Goal: Information Seeking & Learning: Learn about a topic

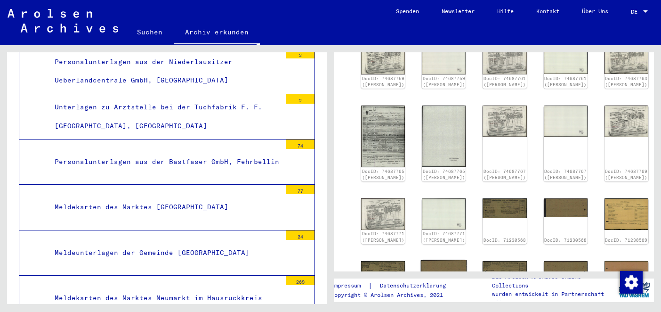
scroll to position [498, 0]
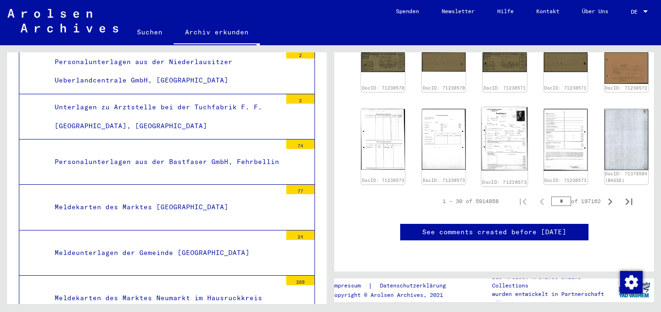
click at [482, 129] on img at bounding box center [505, 139] width 46 height 64
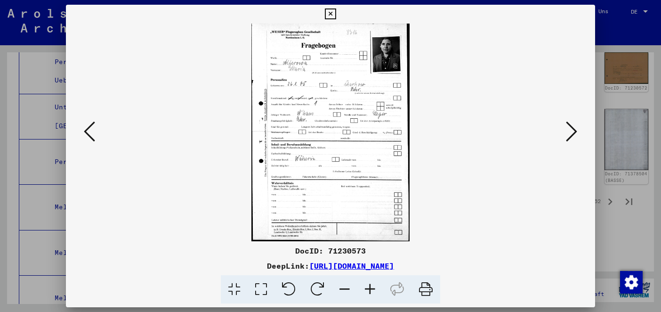
click at [330, 14] on icon at bounding box center [330, 13] width 11 height 11
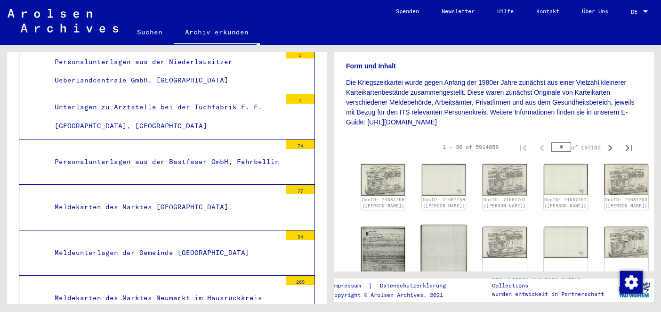
scroll to position [170, 0]
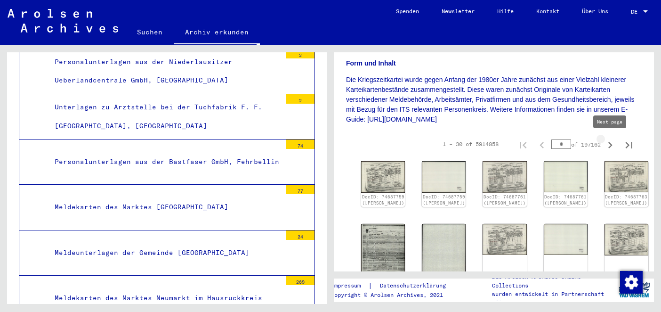
click at [613, 143] on icon "Next page" at bounding box center [610, 144] width 13 height 13
type input "*"
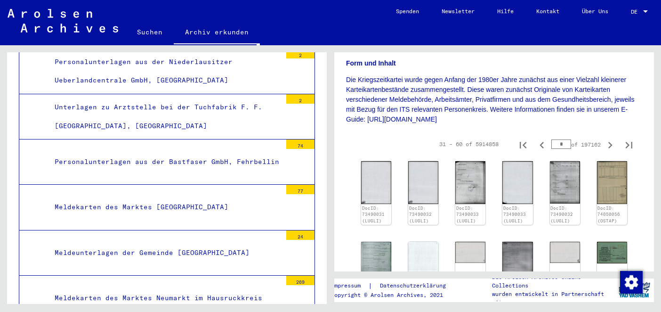
click at [612, 143] on icon "Next page" at bounding box center [610, 144] width 13 height 13
type input "*"
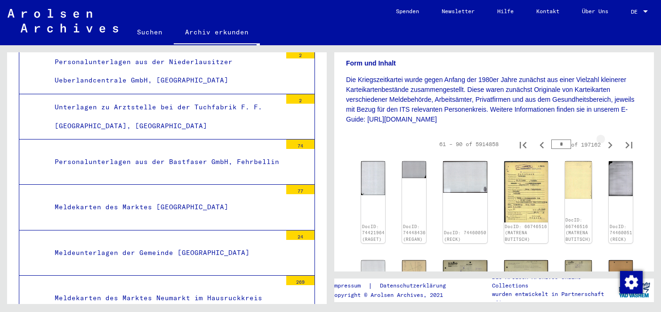
click at [612, 143] on icon "Next page" at bounding box center [610, 144] width 13 height 13
type input "*"
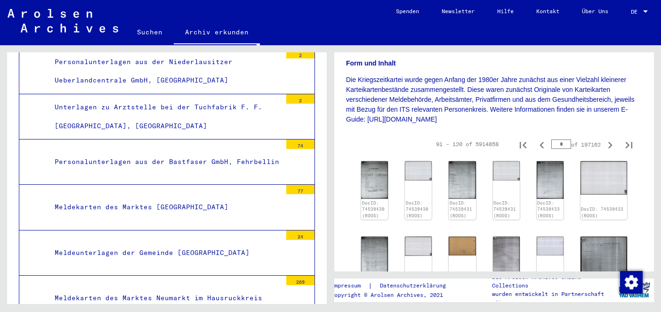
click at [612, 143] on icon "Next page" at bounding box center [610, 144] width 13 height 13
type input "*"
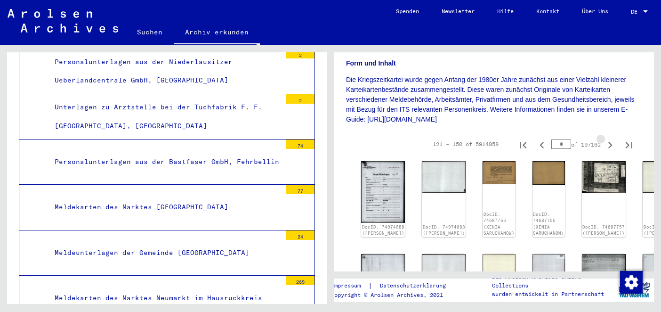
click at [612, 143] on icon "Next page" at bounding box center [610, 144] width 13 height 13
type input "*"
click at [612, 143] on icon "Next page" at bounding box center [610, 144] width 13 height 13
type input "*"
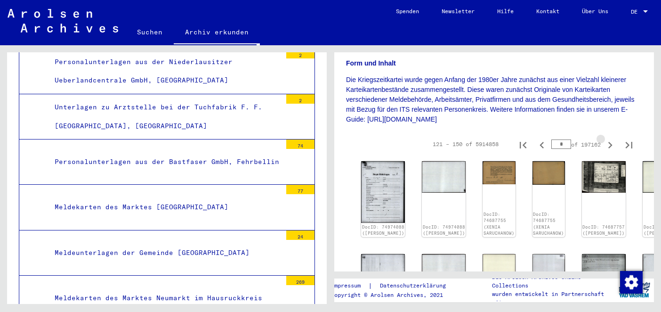
type input "*"
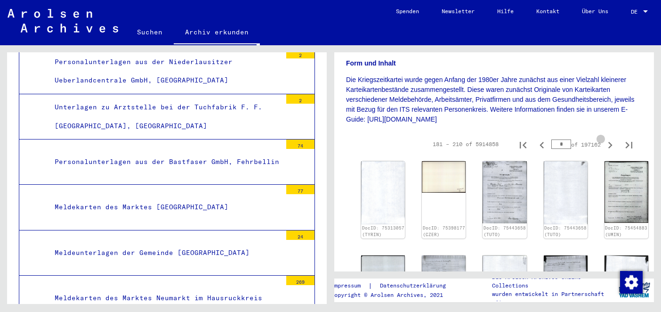
click at [612, 143] on icon "Next page" at bounding box center [610, 144] width 13 height 13
type input "*"
click at [612, 143] on icon "Next page" at bounding box center [610, 144] width 13 height 13
type input "*"
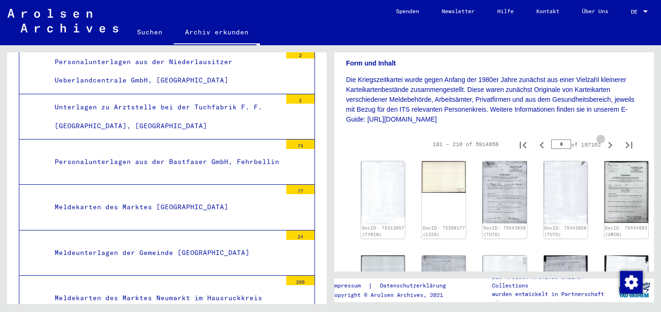
type input "*"
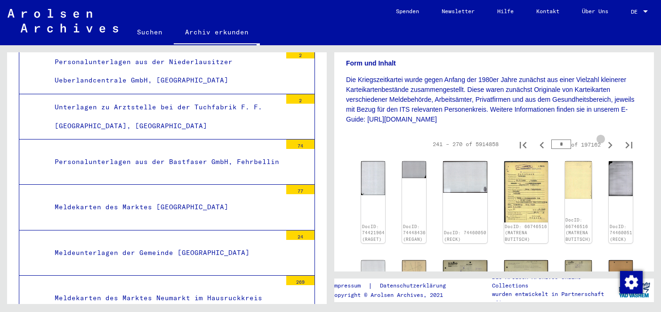
click at [612, 143] on icon "Next page" at bounding box center [610, 144] width 13 height 13
type input "**"
click at [612, 143] on icon "Next page" at bounding box center [610, 144] width 13 height 13
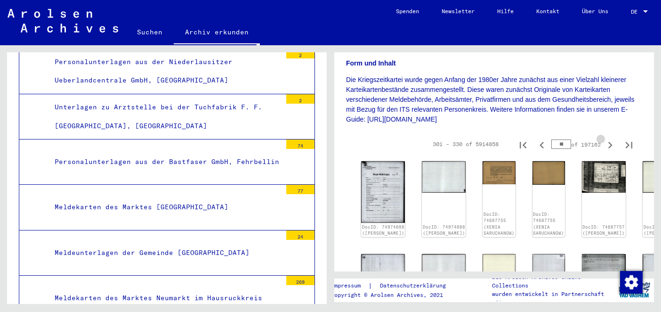
type input "**"
click at [612, 143] on icon "Next page" at bounding box center [610, 144] width 13 height 13
type input "**"
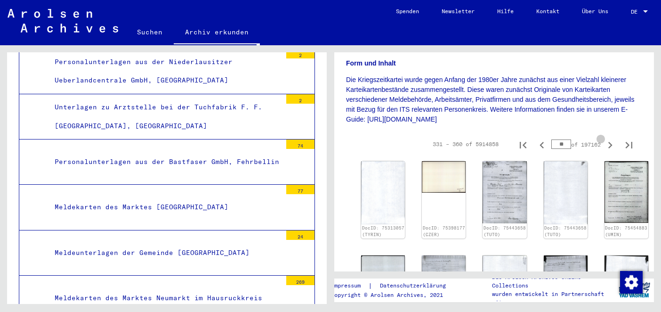
click at [612, 143] on icon "Next page" at bounding box center [610, 144] width 13 height 13
type input "**"
click at [612, 143] on icon "Next page" at bounding box center [610, 144] width 13 height 13
type input "**"
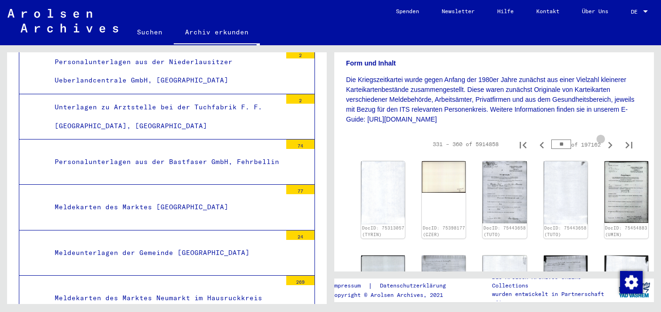
type input "**"
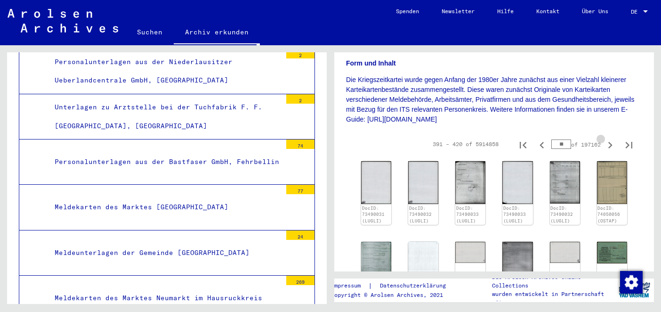
click at [612, 143] on icon "Next page" at bounding box center [610, 144] width 13 height 13
type input "**"
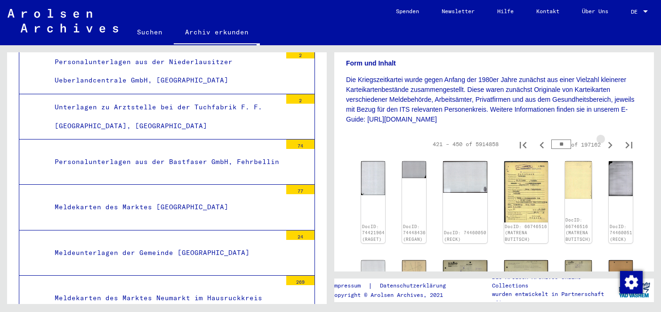
click at [612, 143] on icon "Next page" at bounding box center [610, 144] width 13 height 13
type input "**"
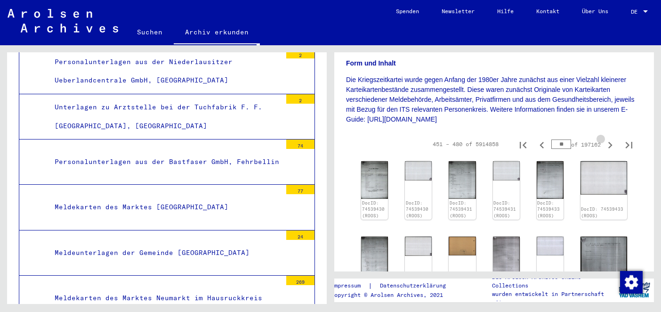
click at [612, 143] on icon "Next page" at bounding box center [610, 144] width 13 height 13
type input "**"
click at [612, 143] on icon "Next page" at bounding box center [610, 144] width 13 height 13
type input "**"
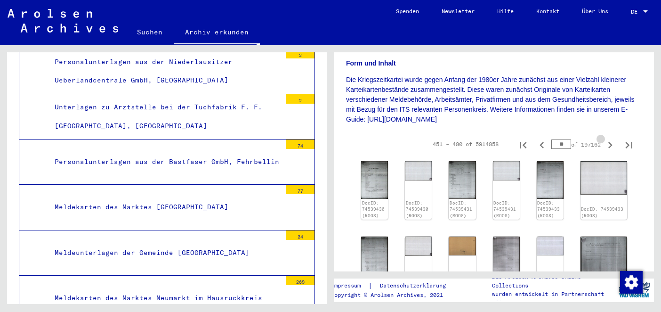
type input "**"
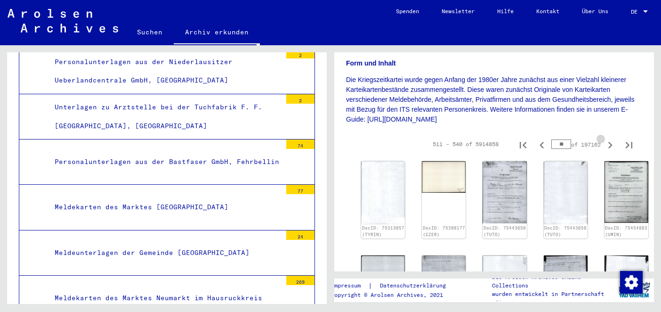
click at [612, 143] on icon "Next page" at bounding box center [610, 144] width 13 height 13
type input "**"
click at [612, 143] on icon "Next page" at bounding box center [610, 144] width 13 height 13
type input "**"
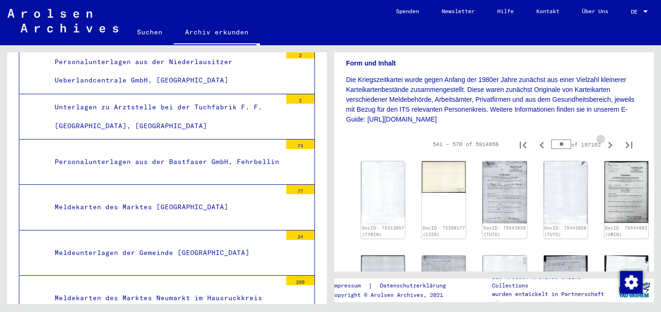
type input "**"
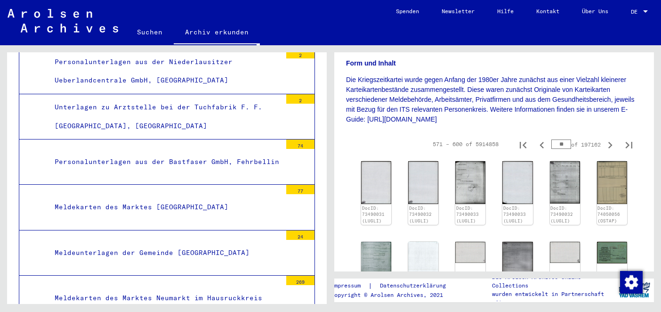
click at [559, 143] on input "**" at bounding box center [562, 143] width 20 height 9
type input "***"
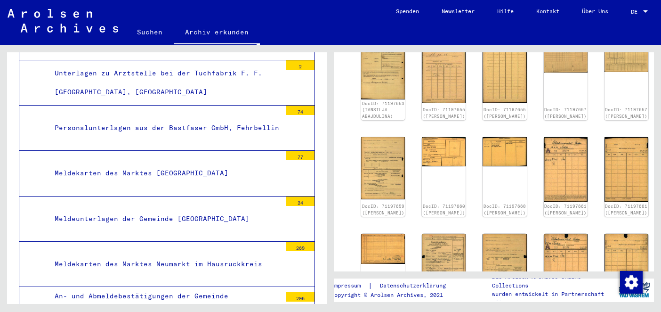
scroll to position [63944, 0]
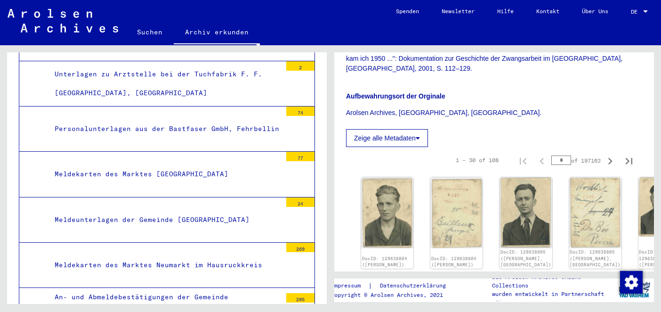
scroll to position [702, 0]
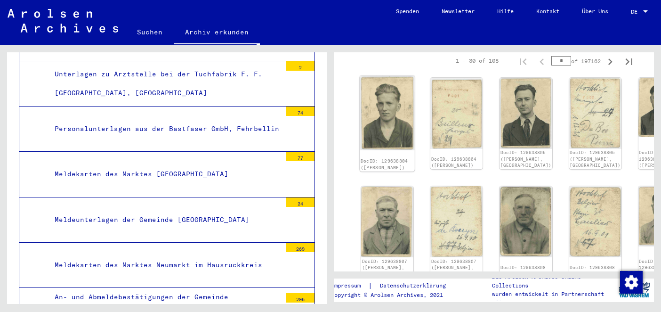
click at [381, 75] on img at bounding box center [387, 112] width 55 height 74
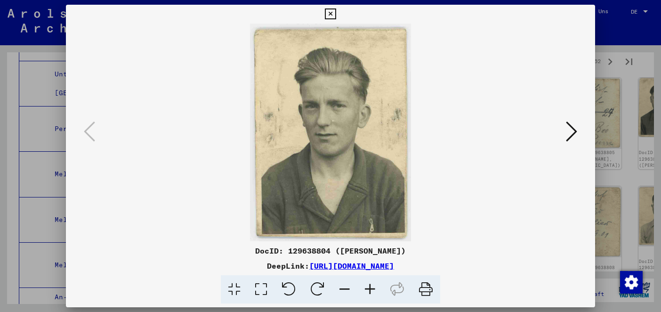
click at [574, 131] on icon at bounding box center [571, 131] width 11 height 23
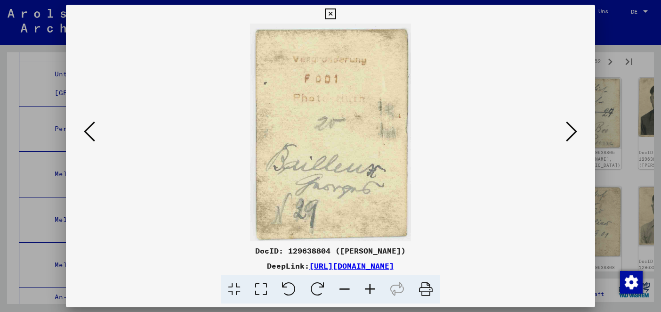
click at [574, 131] on icon at bounding box center [571, 131] width 11 height 23
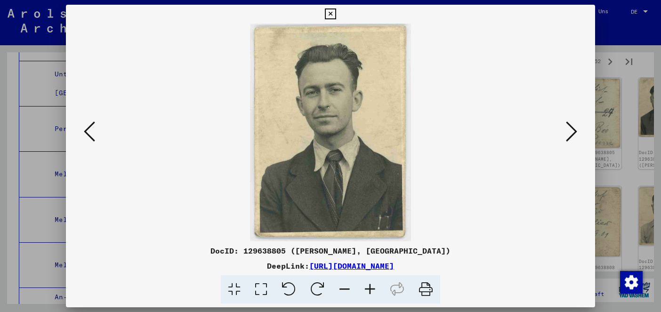
click at [574, 131] on icon at bounding box center [571, 131] width 11 height 23
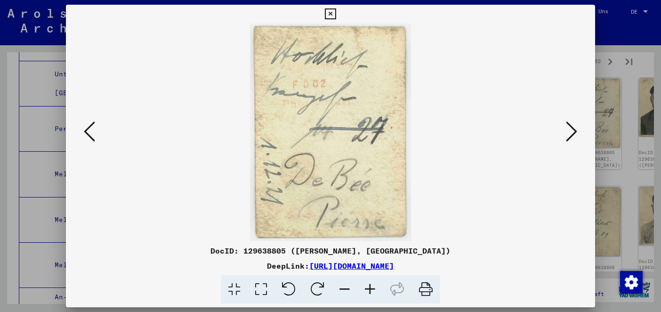
click at [574, 131] on icon at bounding box center [571, 131] width 11 height 23
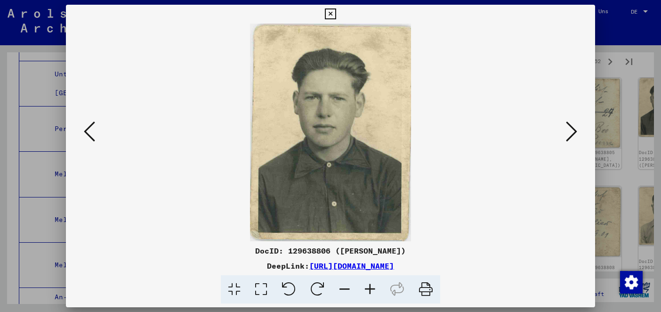
click at [574, 131] on icon at bounding box center [571, 131] width 11 height 23
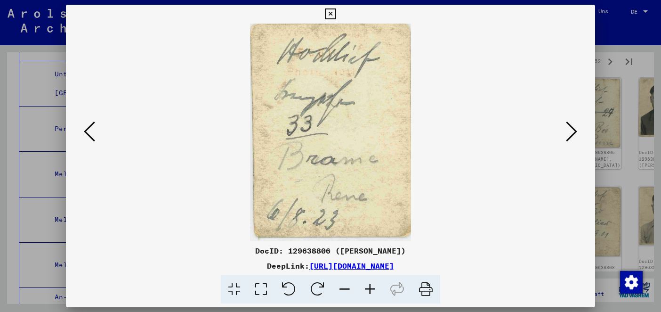
click at [574, 131] on icon at bounding box center [571, 131] width 11 height 23
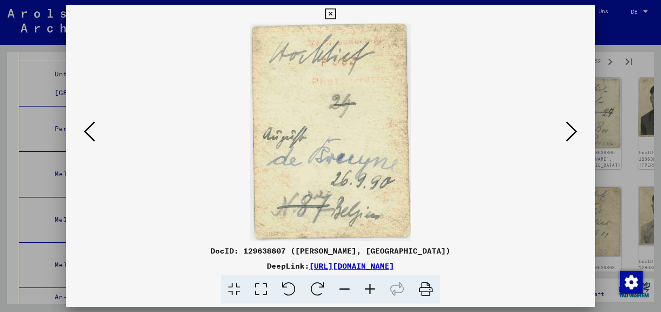
click at [574, 131] on icon at bounding box center [571, 131] width 11 height 23
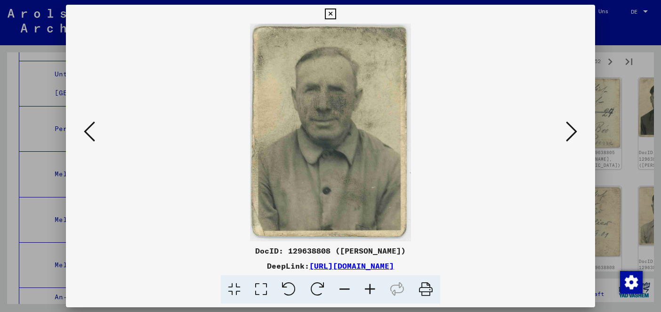
click at [574, 131] on icon at bounding box center [571, 131] width 11 height 23
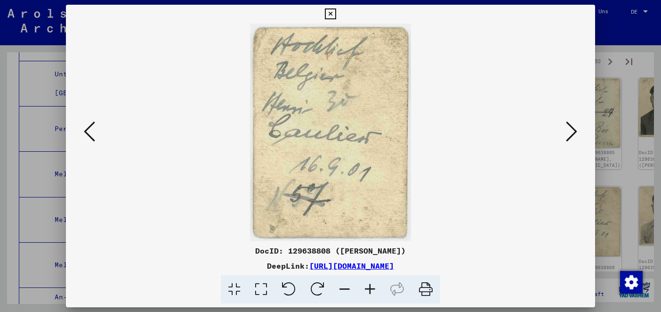
click at [89, 129] on icon at bounding box center [89, 131] width 11 height 23
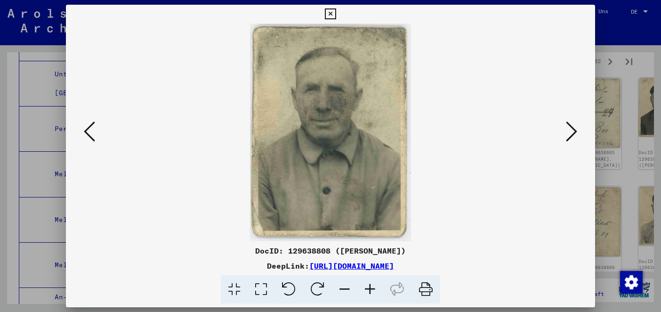
click at [89, 129] on icon at bounding box center [89, 131] width 11 height 23
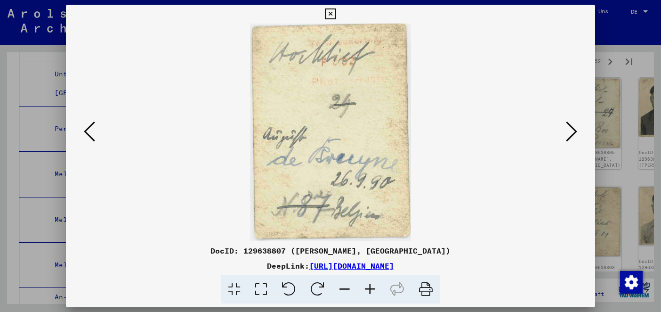
click at [89, 129] on icon at bounding box center [89, 131] width 11 height 23
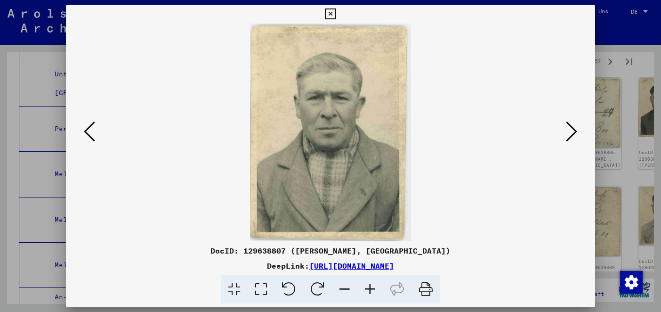
click at [89, 129] on icon at bounding box center [89, 131] width 11 height 23
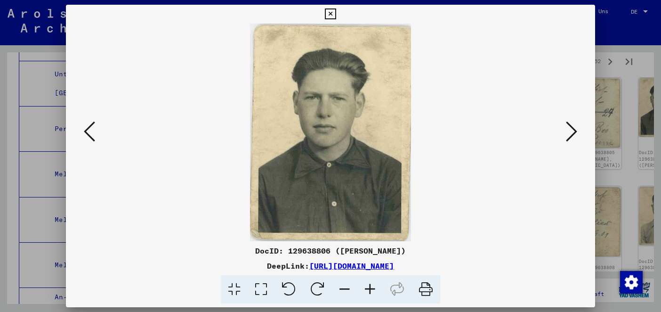
click at [568, 128] on icon at bounding box center [571, 131] width 11 height 23
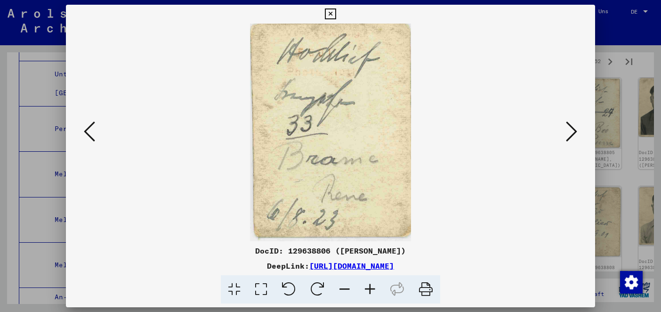
click at [571, 111] on div at bounding box center [330, 133] width 529 height 218
click at [568, 136] on icon at bounding box center [571, 131] width 11 height 23
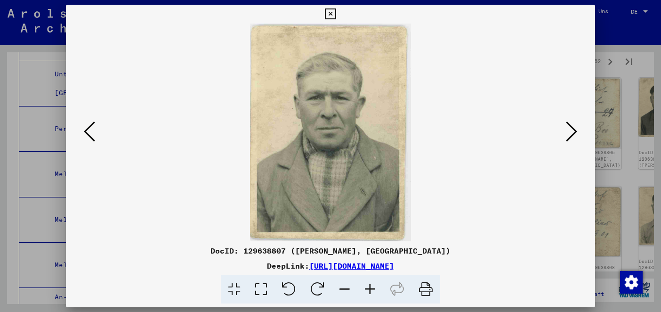
click at [571, 133] on icon at bounding box center [571, 131] width 11 height 23
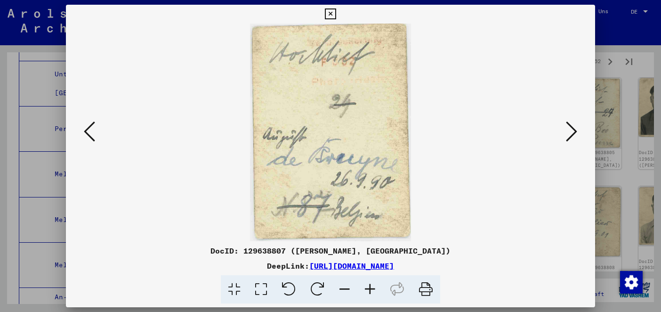
click at [570, 130] on icon at bounding box center [571, 131] width 11 height 23
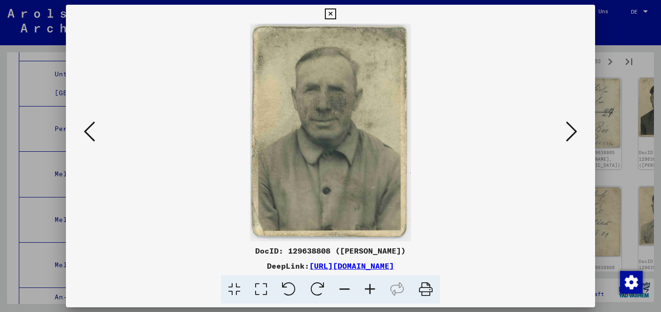
click at [570, 130] on icon at bounding box center [571, 131] width 11 height 23
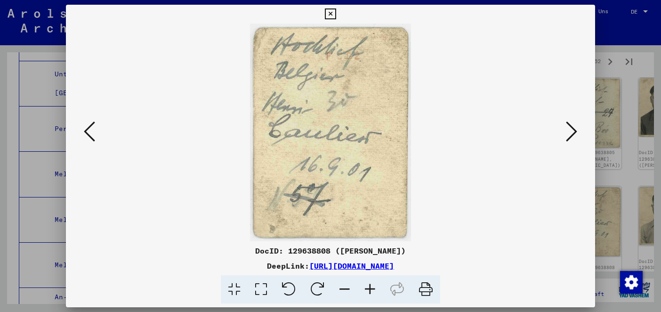
click at [570, 130] on icon at bounding box center [571, 131] width 11 height 23
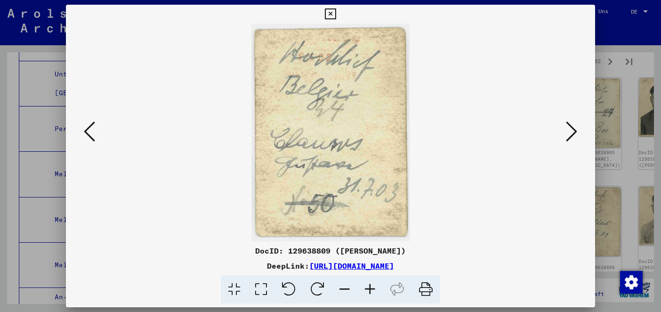
click at [570, 130] on icon at bounding box center [571, 131] width 11 height 23
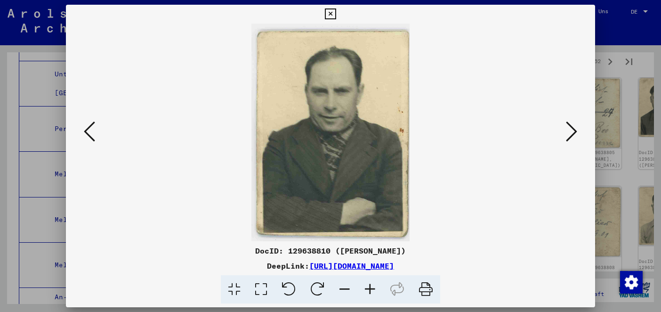
click at [570, 130] on icon at bounding box center [571, 131] width 11 height 23
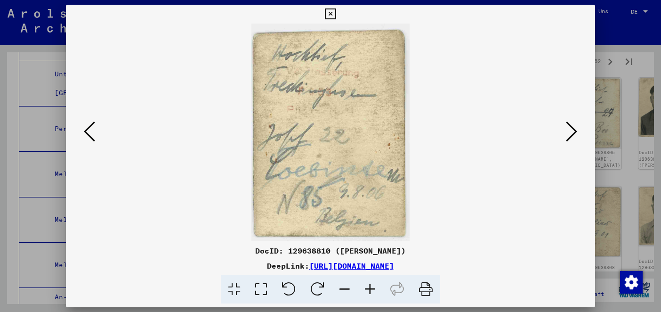
click at [570, 130] on icon at bounding box center [571, 131] width 11 height 23
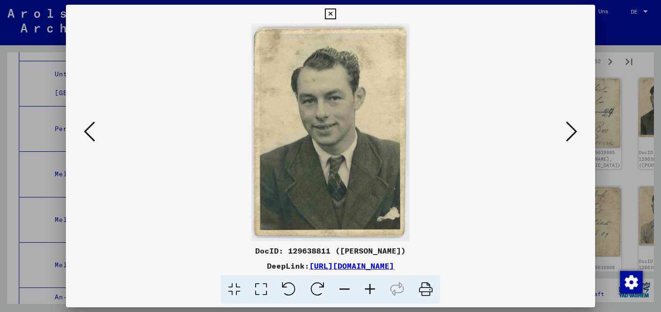
click at [570, 130] on icon at bounding box center [571, 131] width 11 height 23
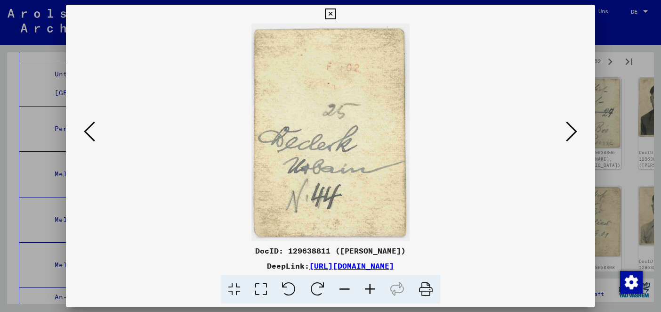
click at [570, 130] on icon at bounding box center [571, 131] width 11 height 23
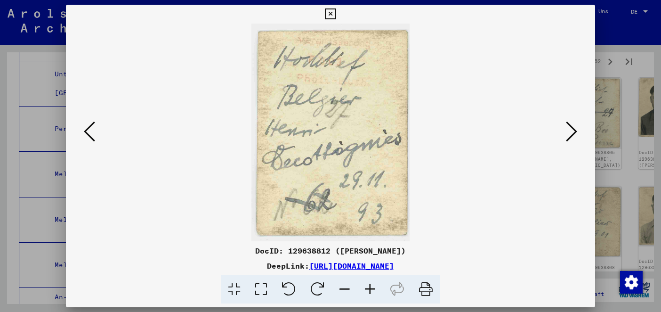
click at [570, 130] on icon at bounding box center [571, 131] width 11 height 23
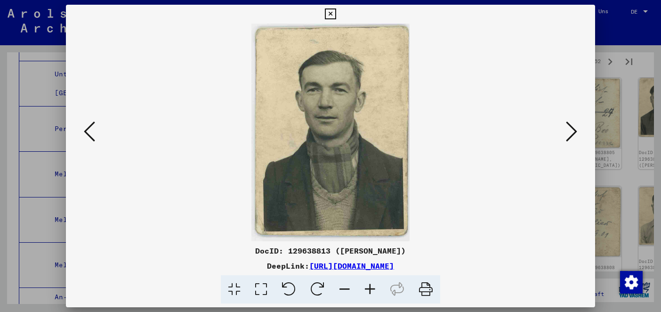
click at [570, 130] on icon at bounding box center [571, 131] width 11 height 23
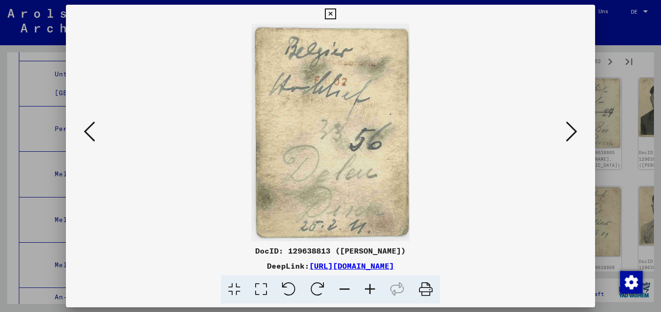
click at [570, 130] on icon at bounding box center [571, 131] width 11 height 23
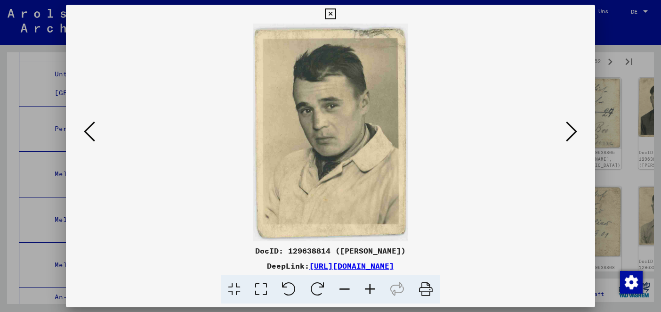
click at [570, 130] on icon at bounding box center [571, 131] width 11 height 23
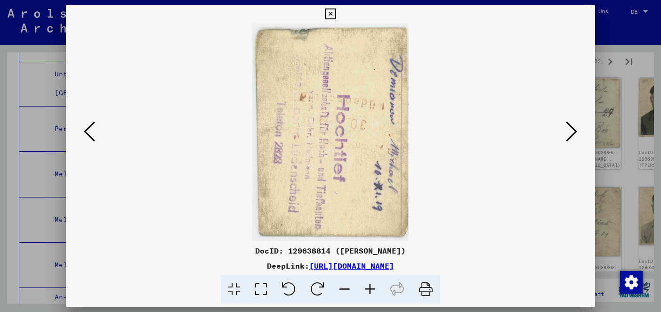
click at [570, 130] on icon at bounding box center [571, 131] width 11 height 23
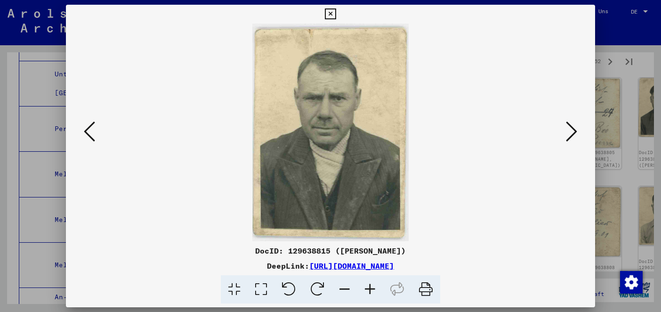
click at [570, 130] on icon at bounding box center [571, 131] width 11 height 23
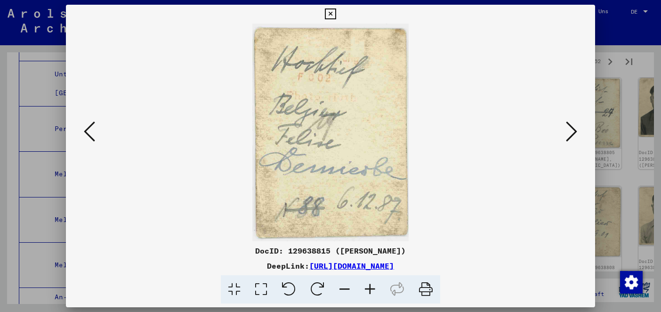
click at [570, 130] on icon at bounding box center [571, 131] width 11 height 23
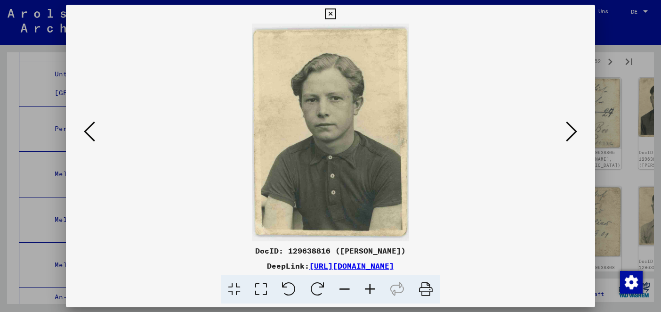
click at [570, 130] on icon at bounding box center [571, 131] width 11 height 23
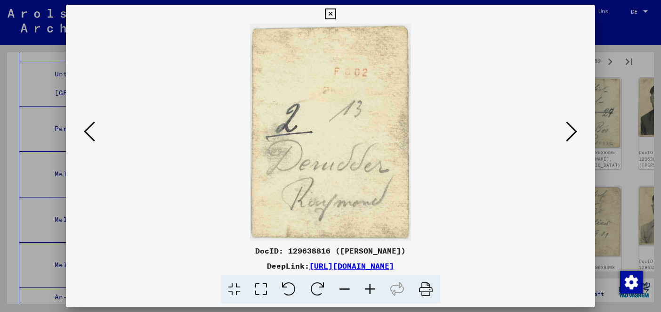
click at [573, 137] on icon at bounding box center [571, 131] width 11 height 23
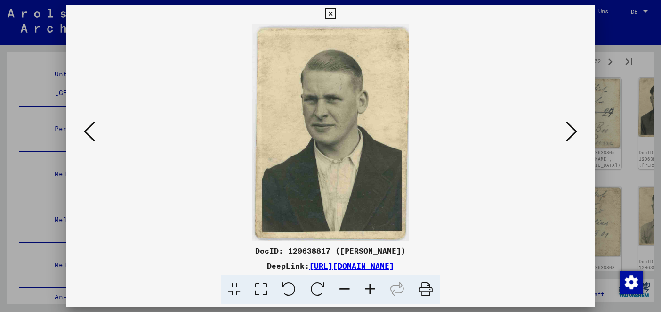
click at [573, 137] on icon at bounding box center [571, 131] width 11 height 23
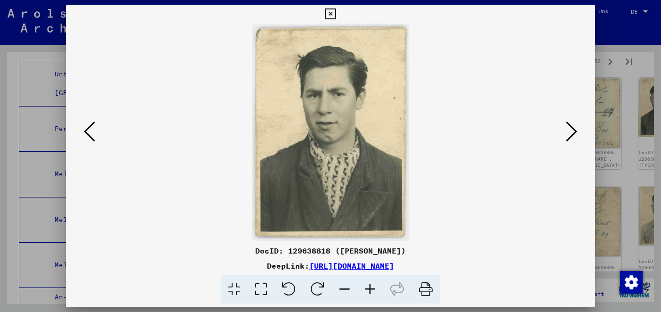
click at [573, 137] on icon at bounding box center [571, 131] width 11 height 23
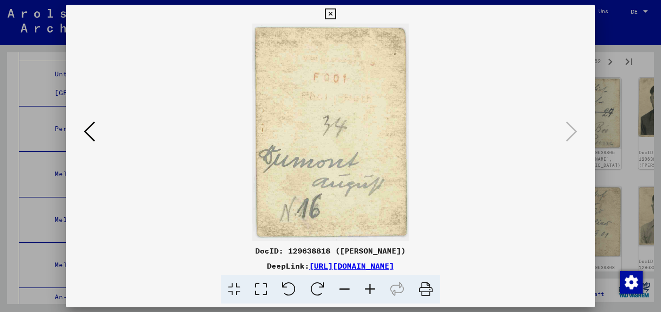
click at [330, 14] on icon at bounding box center [330, 13] width 11 height 11
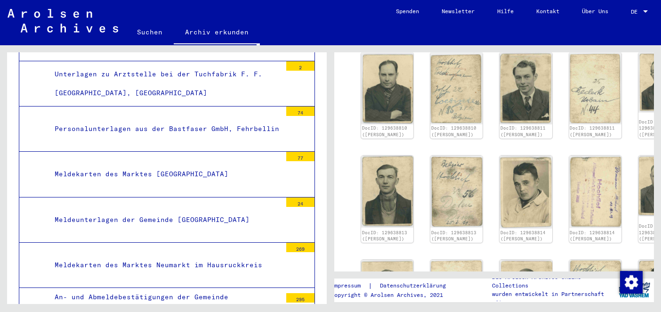
scroll to position [1103, 0]
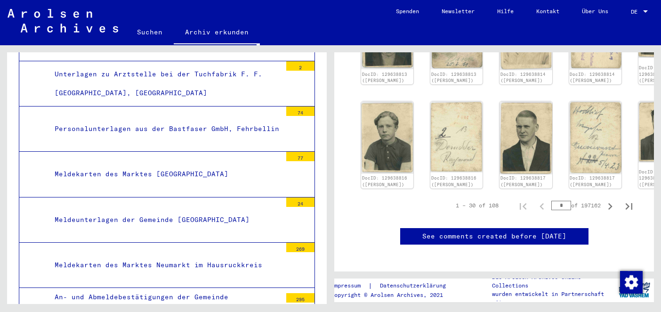
click at [555, 201] on input "*" at bounding box center [562, 205] width 20 height 9
type input "***"
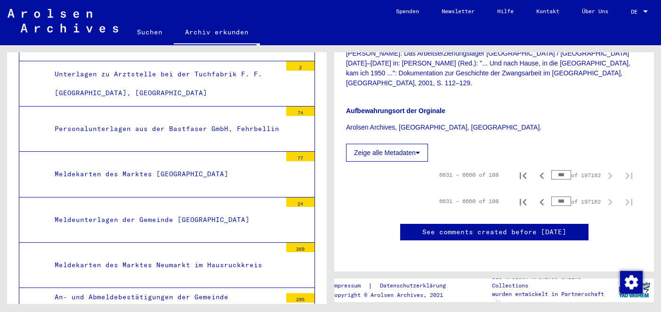
scroll to position [572, 0]
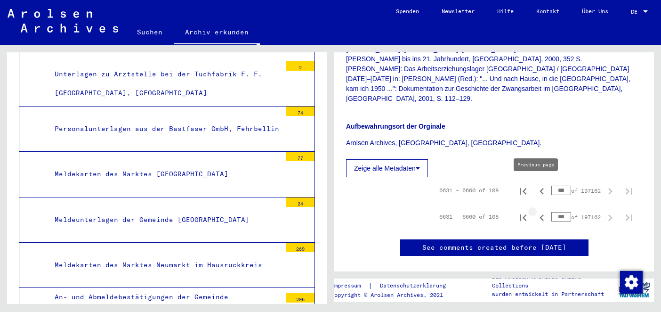
click at [537, 211] on icon "Previous page" at bounding box center [541, 217] width 13 height 13
type input "***"
click at [540, 211] on icon "Previous page" at bounding box center [541, 217] width 13 height 13
type input "***"
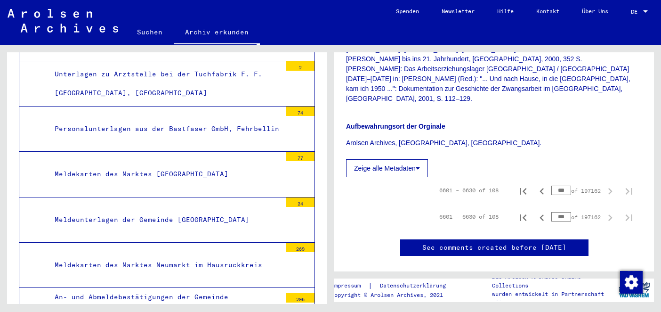
type input "***"
click at [540, 211] on icon "Previous page" at bounding box center [541, 217] width 13 height 13
type input "***"
click at [540, 211] on icon "Previous page" at bounding box center [541, 217] width 13 height 13
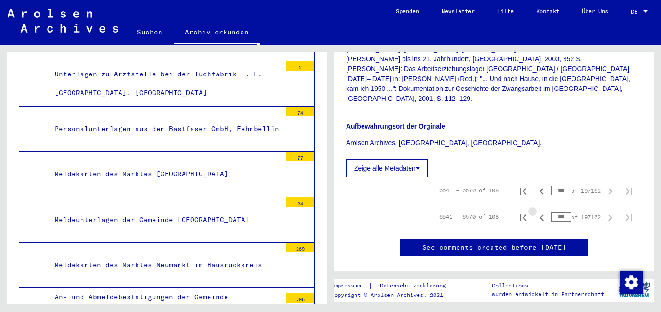
type input "***"
click at [540, 211] on icon "Previous page" at bounding box center [541, 217] width 13 height 13
type input "***"
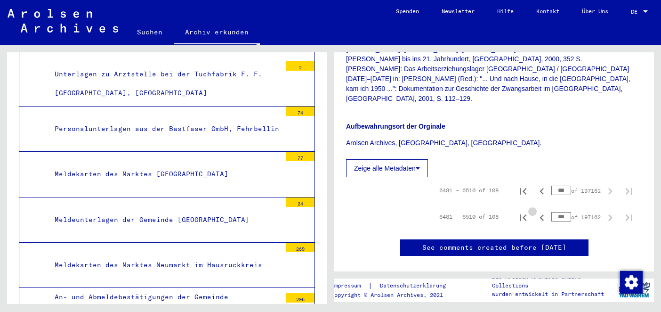
click at [540, 211] on icon "Previous page" at bounding box center [541, 217] width 13 height 13
type input "***"
click at [540, 211] on icon "Previous page" at bounding box center [541, 217] width 13 height 13
type input "***"
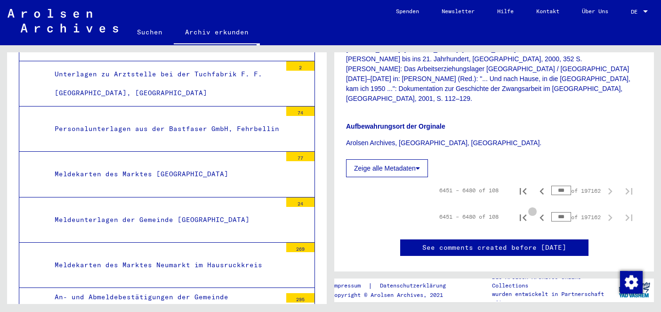
type input "***"
click at [540, 211] on icon "Previous page" at bounding box center [541, 217] width 13 height 13
type input "***"
click at [540, 211] on icon "Previous page" at bounding box center [541, 217] width 13 height 13
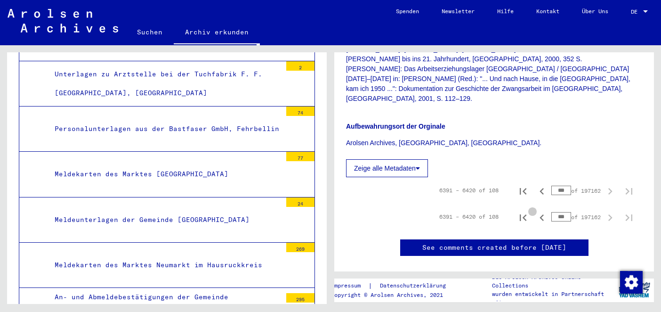
type input "***"
click at [557, 212] on input "***" at bounding box center [562, 216] width 20 height 9
type input "*"
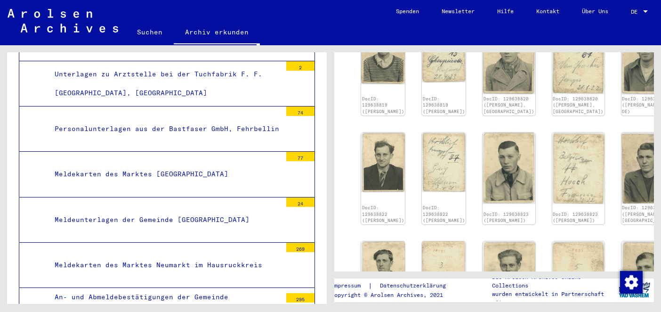
scroll to position [593, 0]
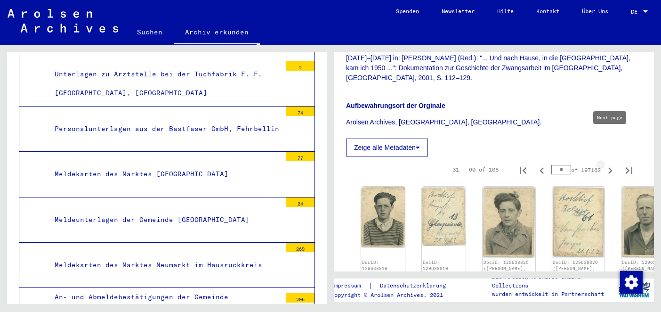
click at [610, 164] on icon "Next page" at bounding box center [610, 170] width 13 height 13
type input "*"
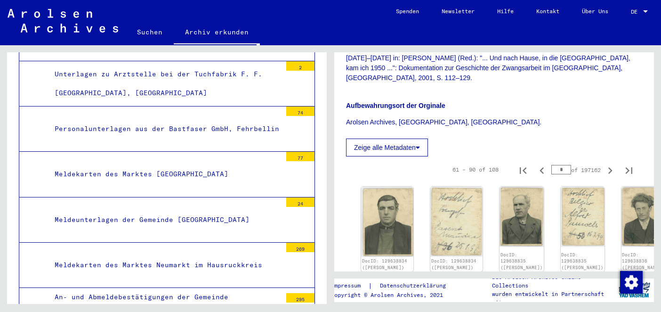
click at [610, 164] on icon "Next page" at bounding box center [610, 170] width 13 height 13
type input "*"
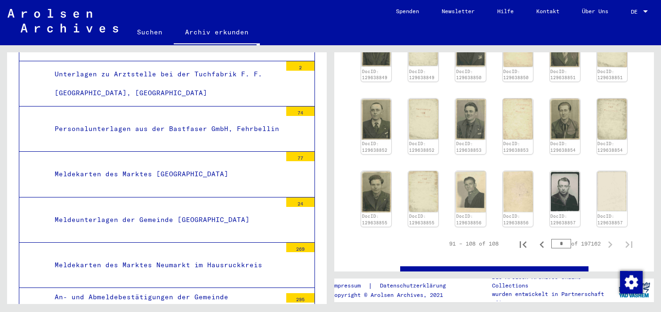
scroll to position [754, 0]
click at [565, 169] on img at bounding box center [565, 190] width 32 height 43
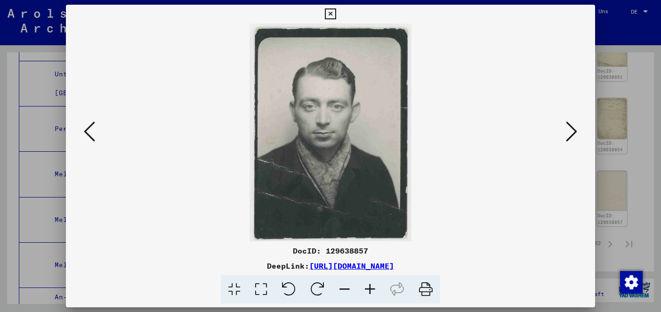
click at [575, 130] on icon at bounding box center [571, 131] width 11 height 23
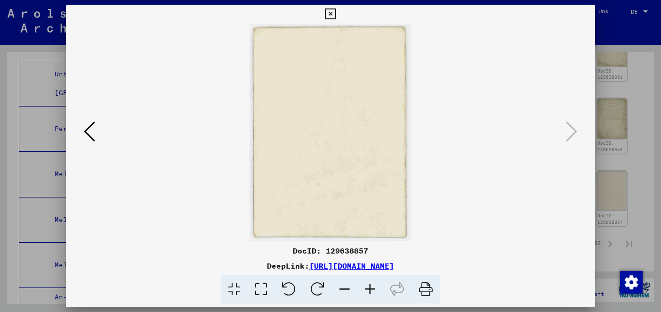
click at [88, 134] on icon at bounding box center [89, 131] width 11 height 23
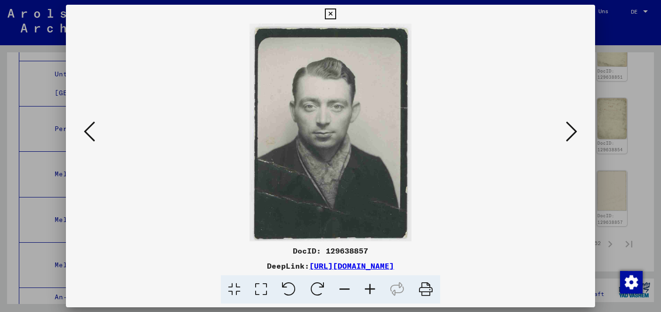
click at [88, 134] on icon at bounding box center [89, 131] width 11 height 23
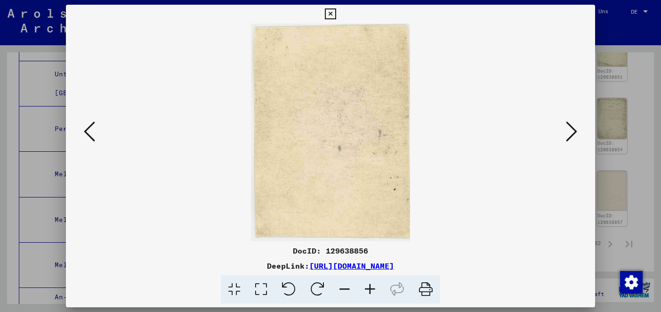
click at [88, 134] on icon at bounding box center [89, 131] width 11 height 23
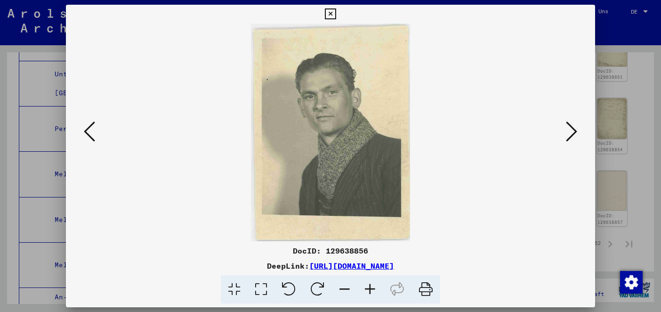
click at [88, 134] on icon at bounding box center [89, 131] width 11 height 23
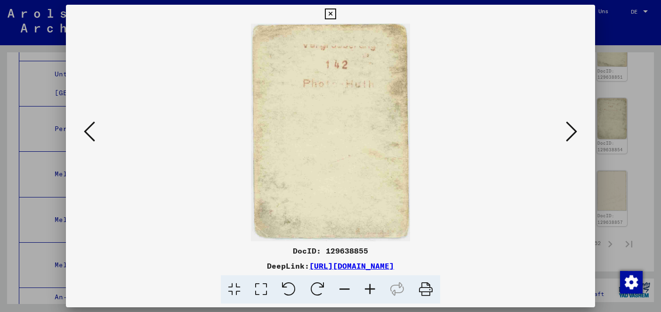
click at [88, 134] on icon at bounding box center [89, 131] width 11 height 23
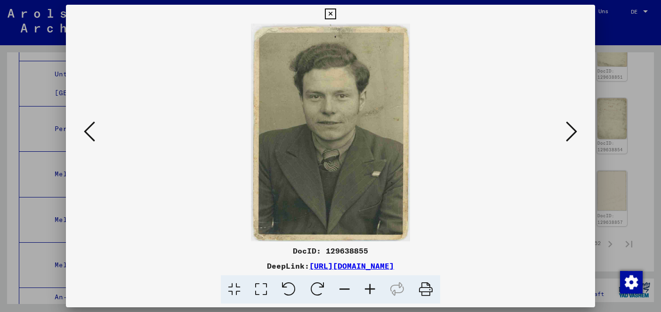
click at [88, 134] on icon at bounding box center [89, 131] width 11 height 23
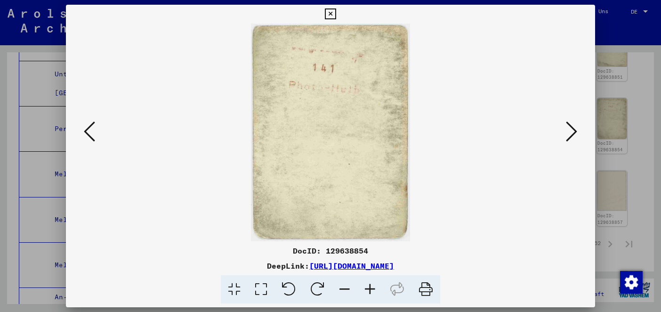
click at [88, 134] on icon at bounding box center [89, 131] width 11 height 23
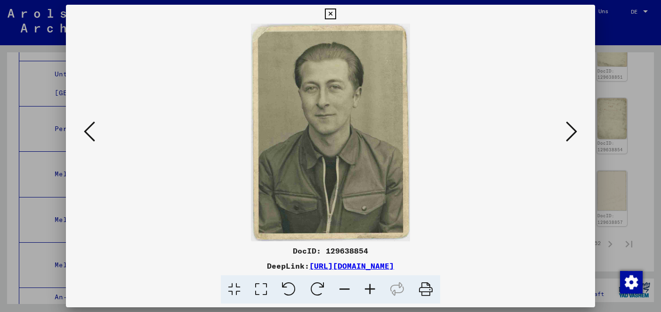
click at [88, 134] on icon at bounding box center [89, 131] width 11 height 23
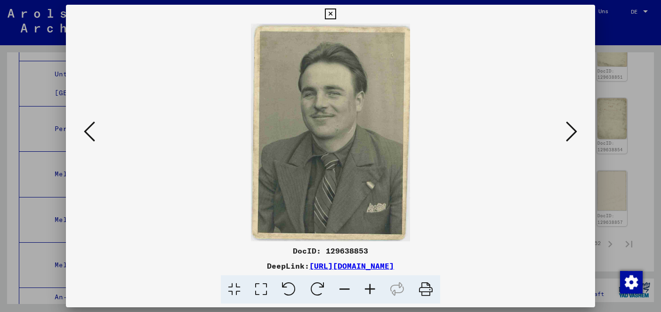
click at [88, 134] on icon at bounding box center [89, 131] width 11 height 23
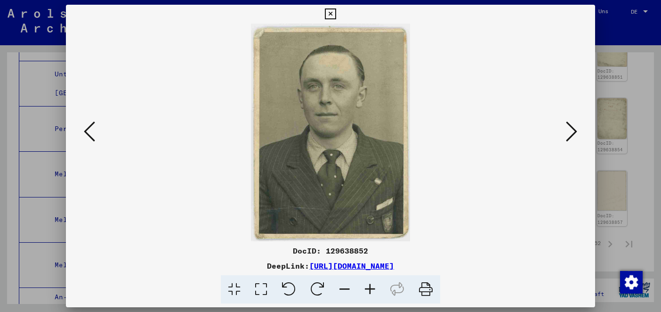
click at [88, 134] on icon at bounding box center [89, 131] width 11 height 23
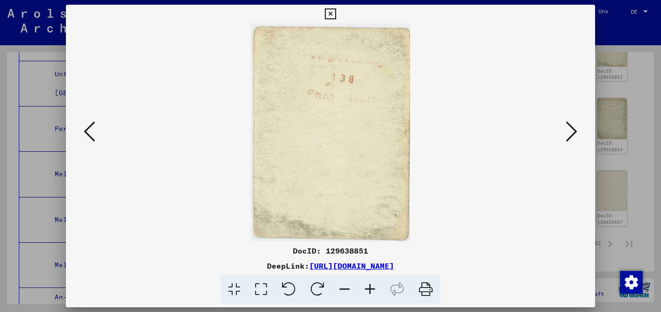
click at [88, 134] on icon at bounding box center [89, 131] width 11 height 23
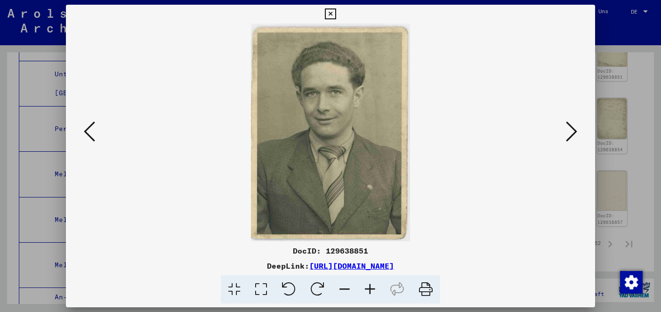
click at [88, 134] on icon at bounding box center [89, 131] width 11 height 23
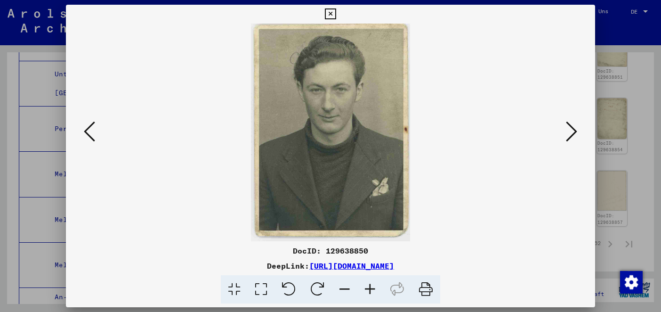
click at [88, 134] on icon at bounding box center [89, 131] width 11 height 23
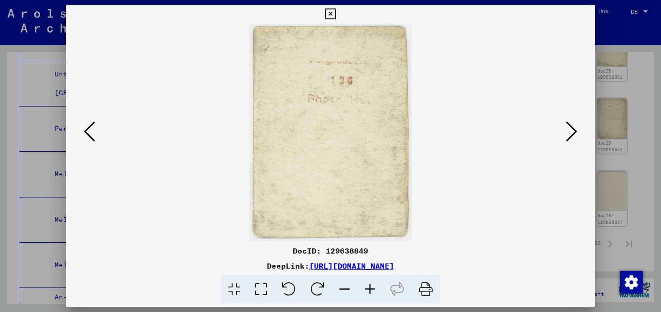
click at [88, 134] on icon at bounding box center [89, 131] width 11 height 23
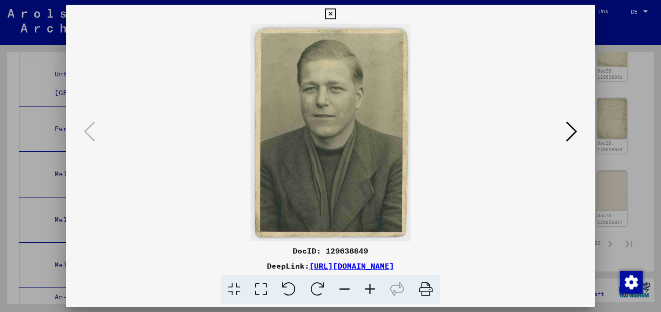
click at [326, 13] on icon at bounding box center [330, 13] width 11 height 11
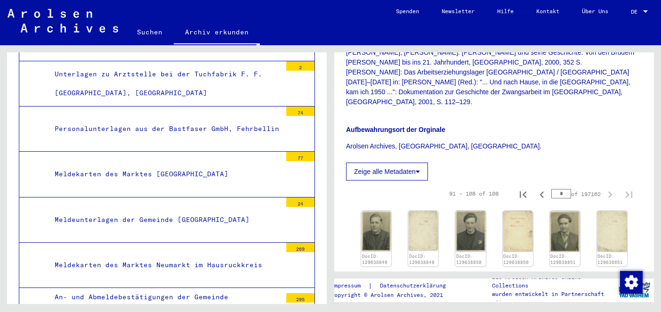
scroll to position [568, 0]
click at [539, 188] on icon "Previous page" at bounding box center [541, 194] width 13 height 13
type input "*"
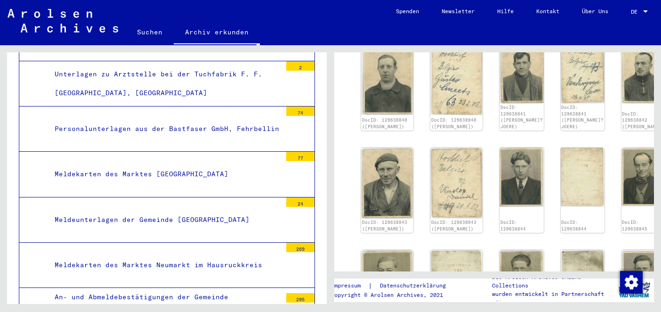
scroll to position [945, 0]
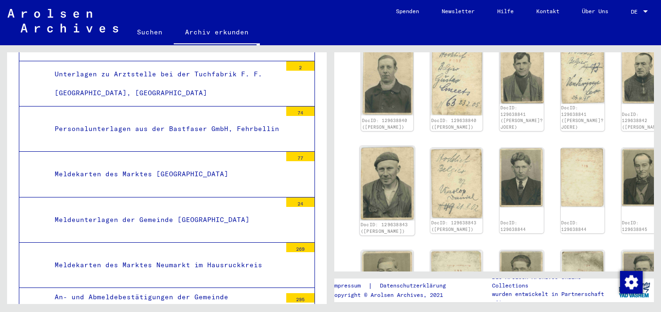
click at [369, 146] on img at bounding box center [387, 183] width 55 height 74
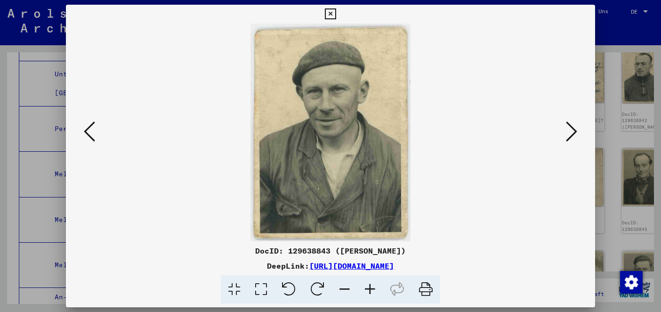
click at [573, 137] on icon at bounding box center [571, 131] width 11 height 23
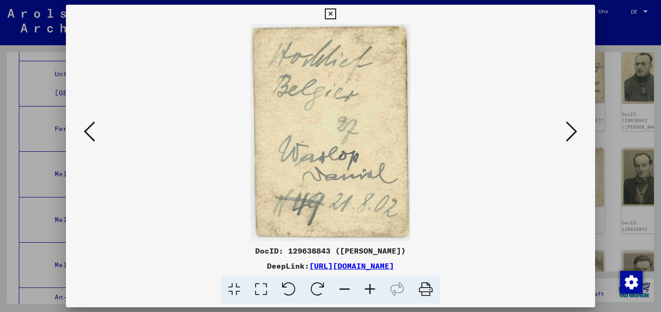
click at [573, 137] on icon at bounding box center [571, 131] width 11 height 23
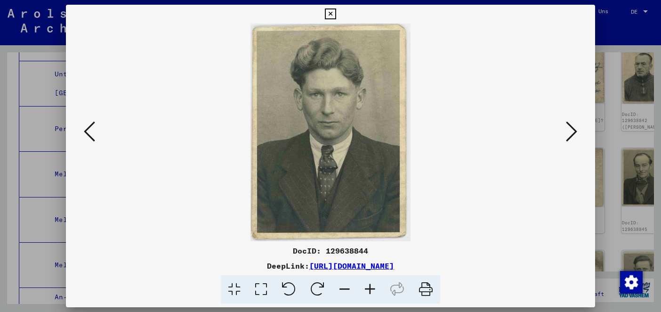
click at [573, 137] on icon at bounding box center [571, 131] width 11 height 23
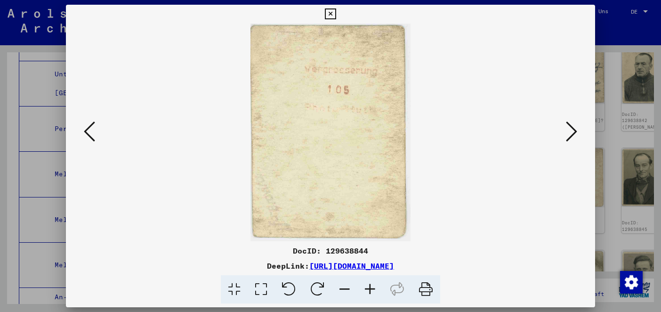
click at [573, 137] on icon at bounding box center [571, 131] width 11 height 23
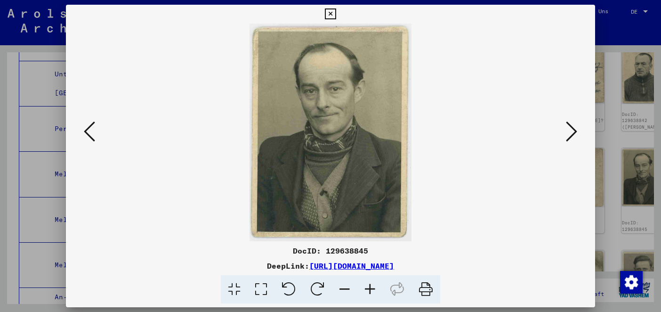
click at [573, 137] on icon at bounding box center [571, 131] width 11 height 23
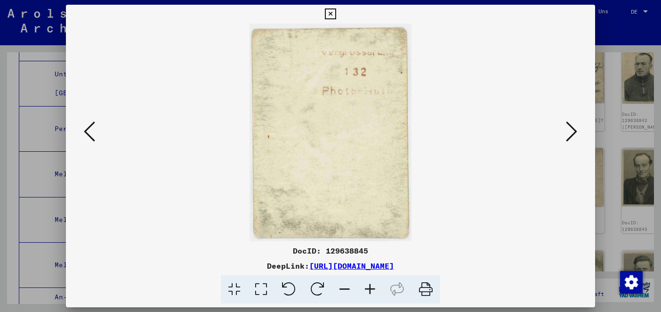
click at [573, 137] on icon at bounding box center [571, 131] width 11 height 23
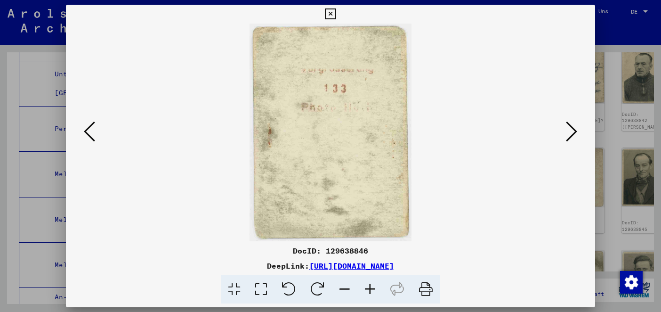
click at [573, 137] on icon at bounding box center [571, 131] width 11 height 23
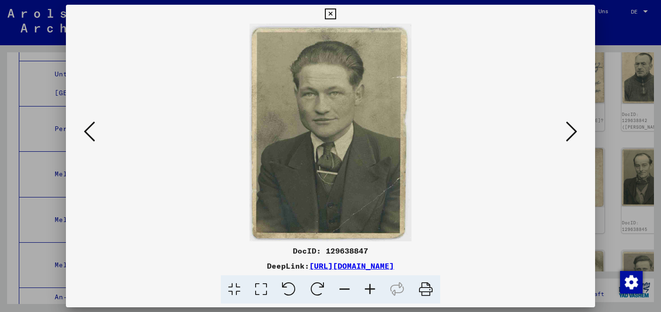
click at [573, 137] on icon at bounding box center [571, 131] width 11 height 23
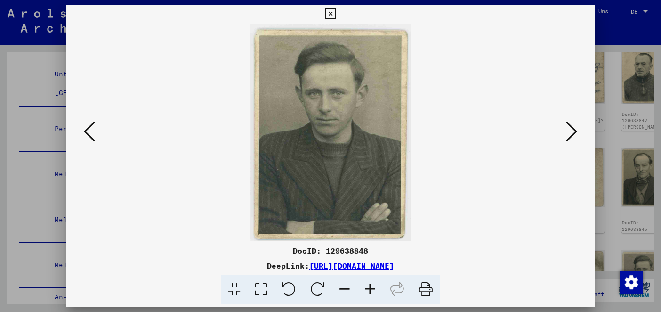
click at [573, 137] on icon at bounding box center [571, 131] width 11 height 23
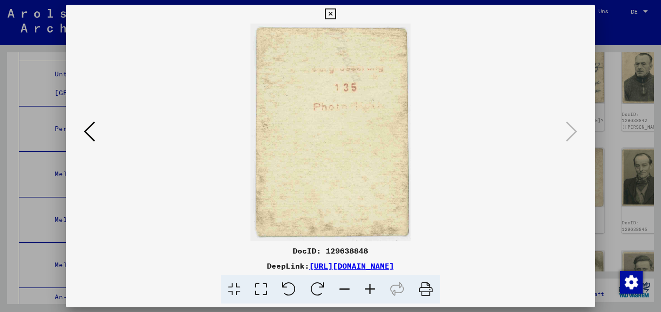
click at [328, 14] on icon at bounding box center [330, 13] width 11 height 11
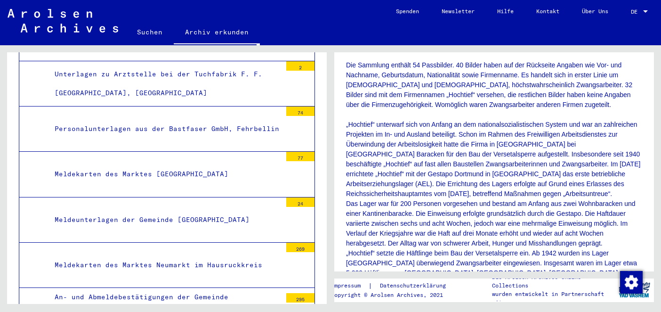
scroll to position [0, 0]
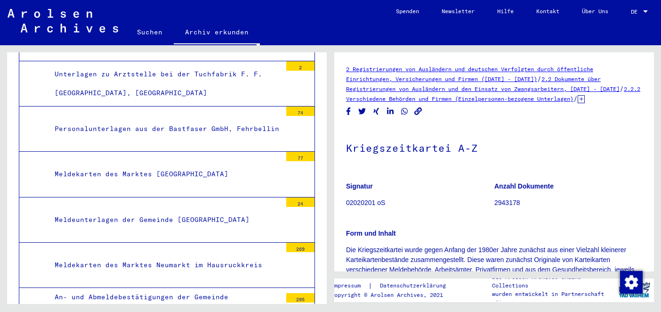
scroll to position [325, 0]
